Goal: Find specific page/section: Find specific page/section

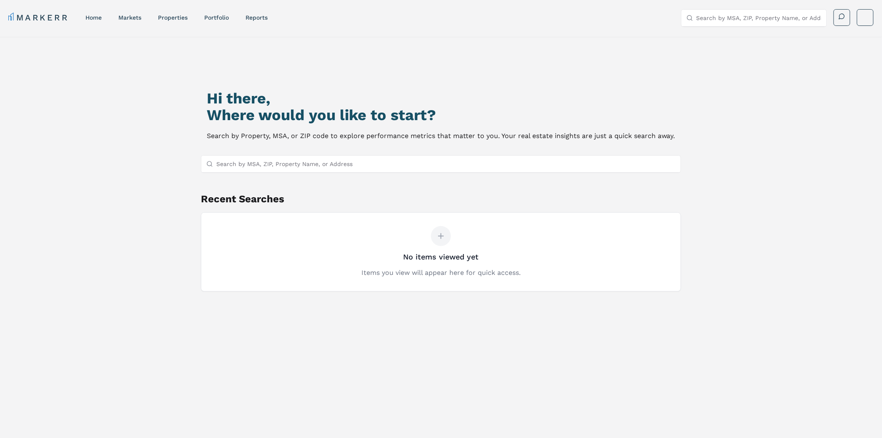
click at [252, 165] on input "Search by MSA, ZIP, Property Name, or Address" at bounding box center [445, 163] width 459 height 17
click at [205, 80] on div "Hi there, Where would you like to start? Search by Property, MSA, or ZIP code t…" at bounding box center [440, 269] width 617 height 438
click at [153, 25] on div "MARKERR home markets properties Portfolio reports Search by MSA, ZIP, Property …" at bounding box center [440, 17] width 865 height 17
click at [139, 18] on link "markets" at bounding box center [129, 17] width 23 height 7
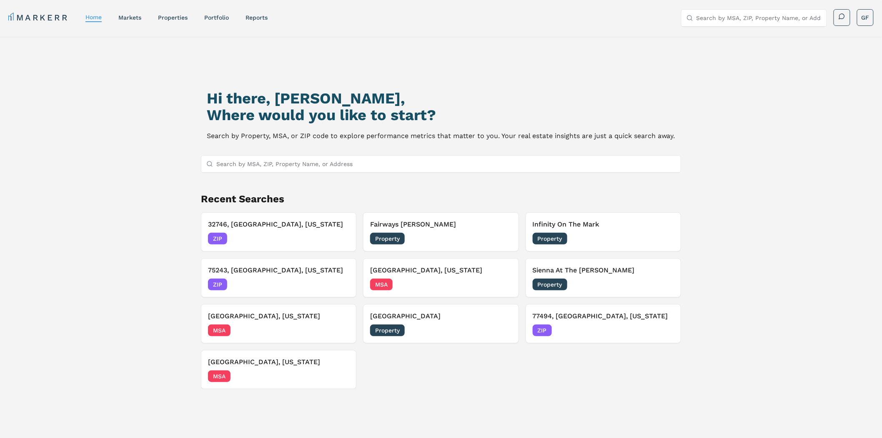
click at [161, 149] on div "Hi there, Galen, Where would you like to start? Search by Property, MSA, or ZIP…" at bounding box center [440, 269] width 617 height 438
click at [126, 18] on link "markets" at bounding box center [129, 17] width 23 height 7
